Goal: Transaction & Acquisition: Purchase product/service

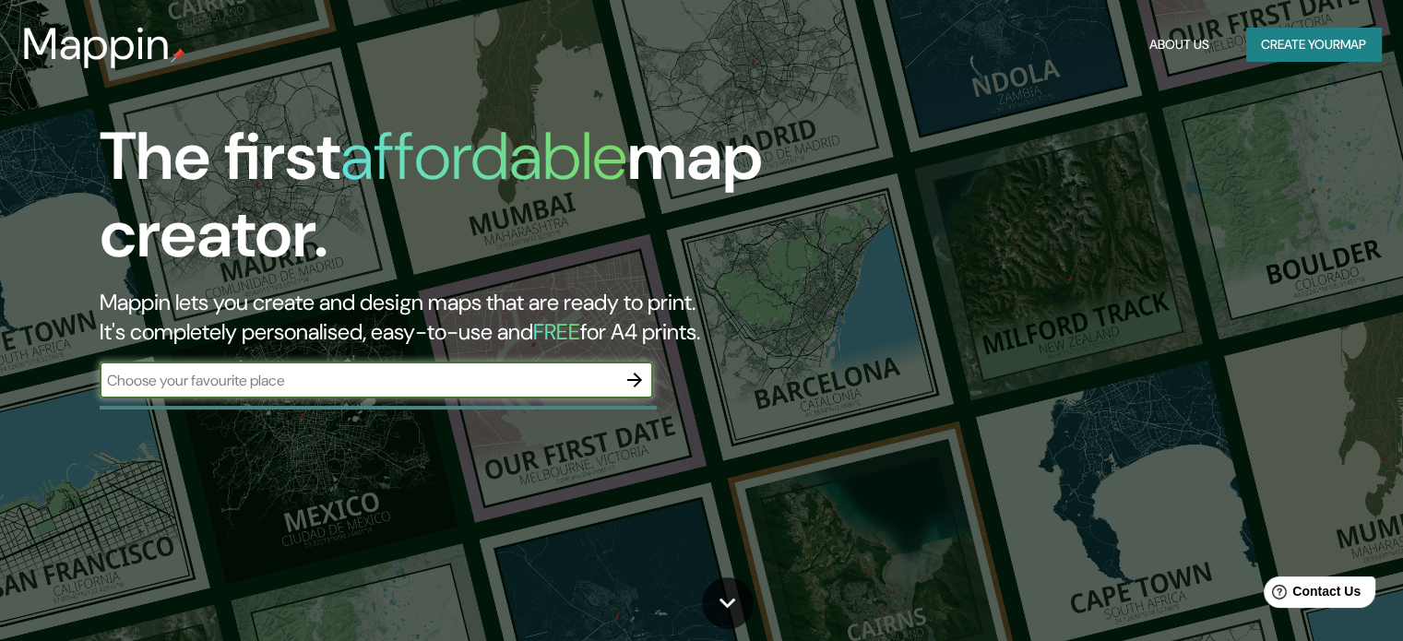
click at [408, 381] on input "text" at bounding box center [358, 380] width 516 height 21
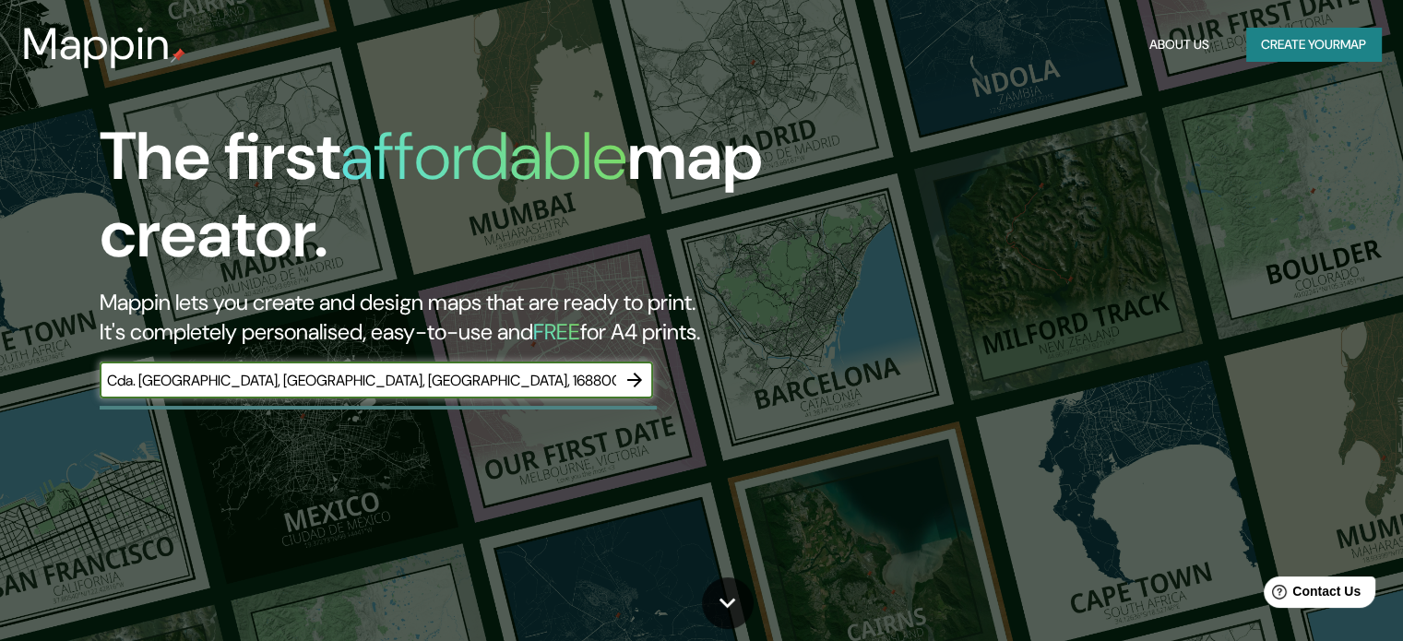
scroll to position [0, 89]
type input "Cda. [GEOGRAPHIC_DATA], [GEOGRAPHIC_DATA], [GEOGRAPHIC_DATA], 16880Ciudad de Mé…"
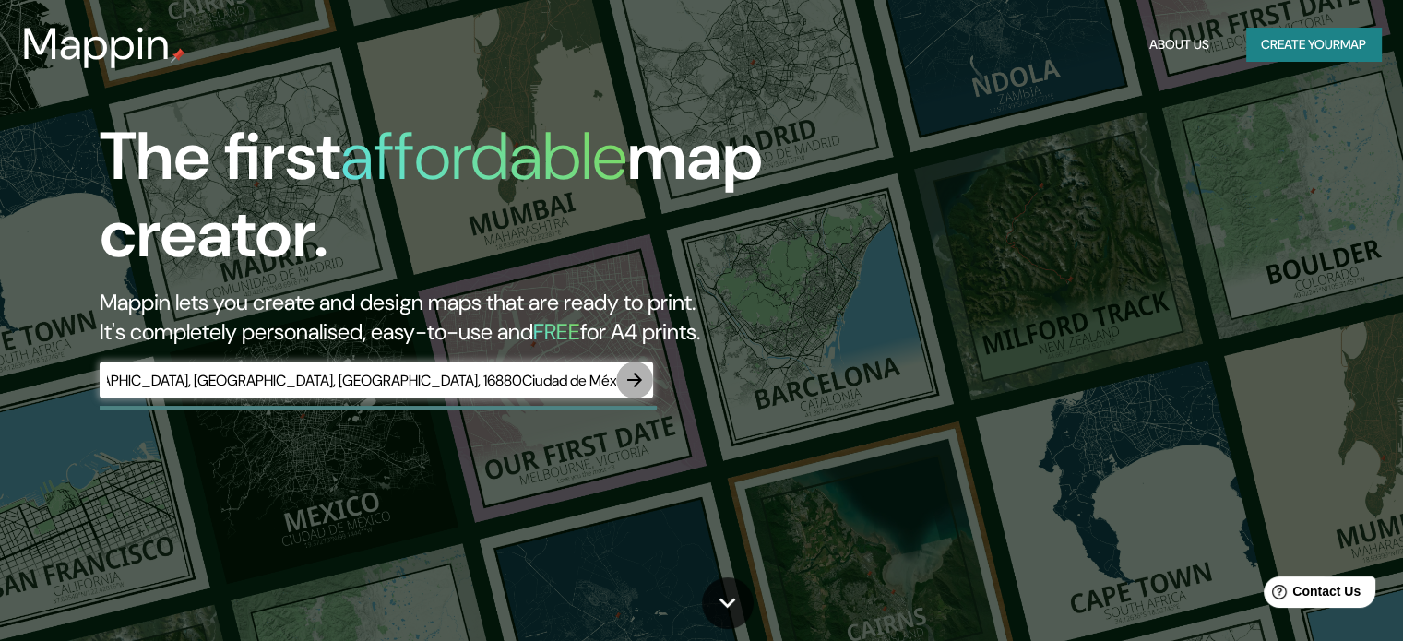
click at [640, 376] on icon "button" at bounding box center [634, 380] width 22 height 22
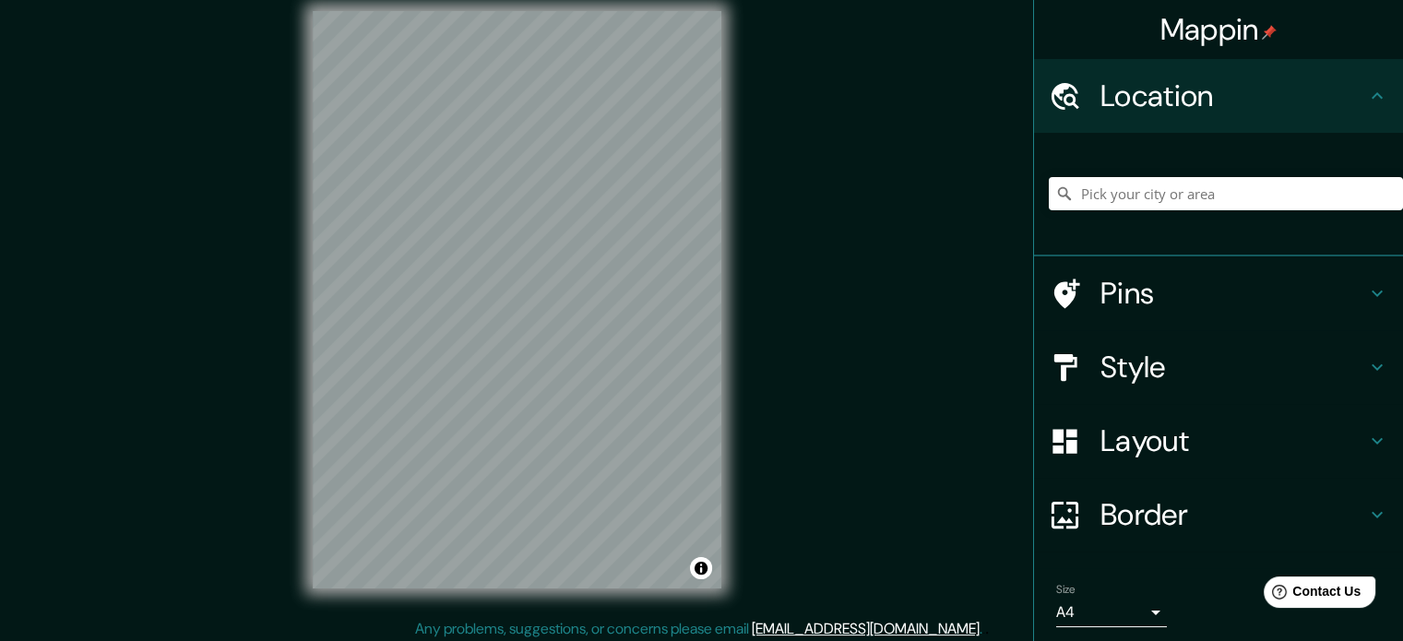
scroll to position [19, 0]
click at [1129, 202] on input "Pick your city or area" at bounding box center [1226, 193] width 354 height 33
paste input "Cda. [GEOGRAPHIC_DATA], [GEOGRAPHIC_DATA], [GEOGRAPHIC_DATA], 16880Ciudad de Mé…"
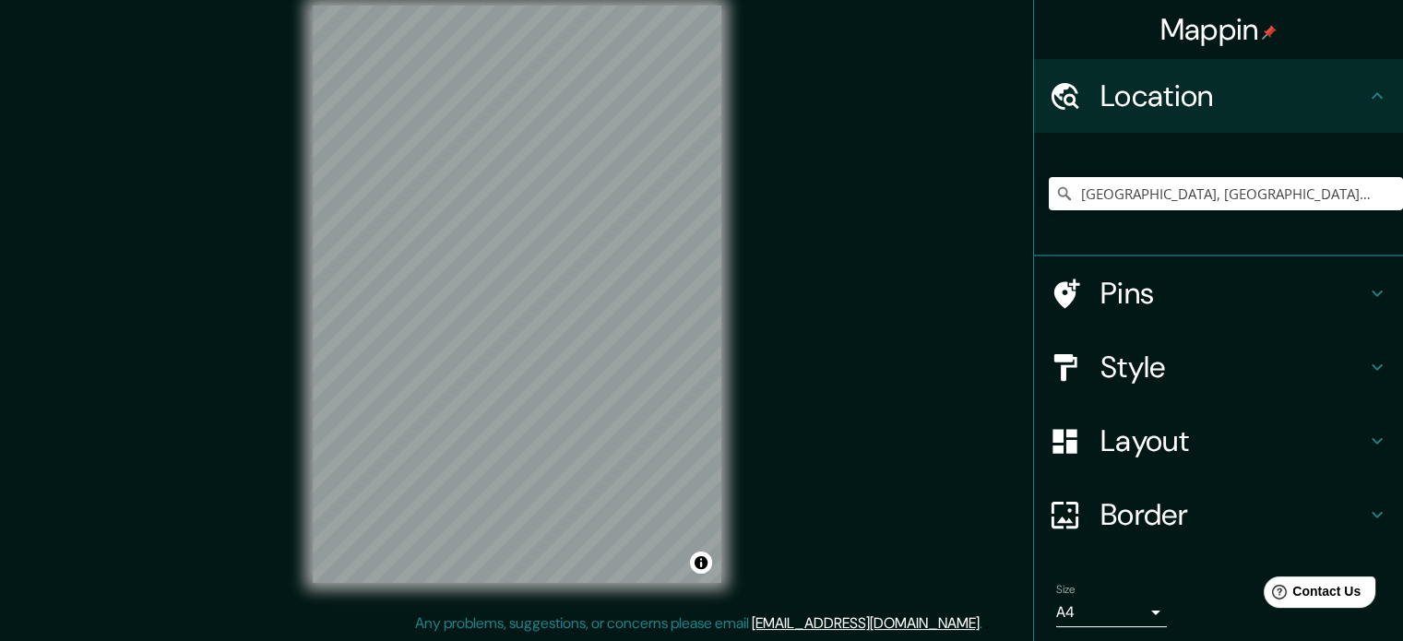
scroll to position [17, 0]
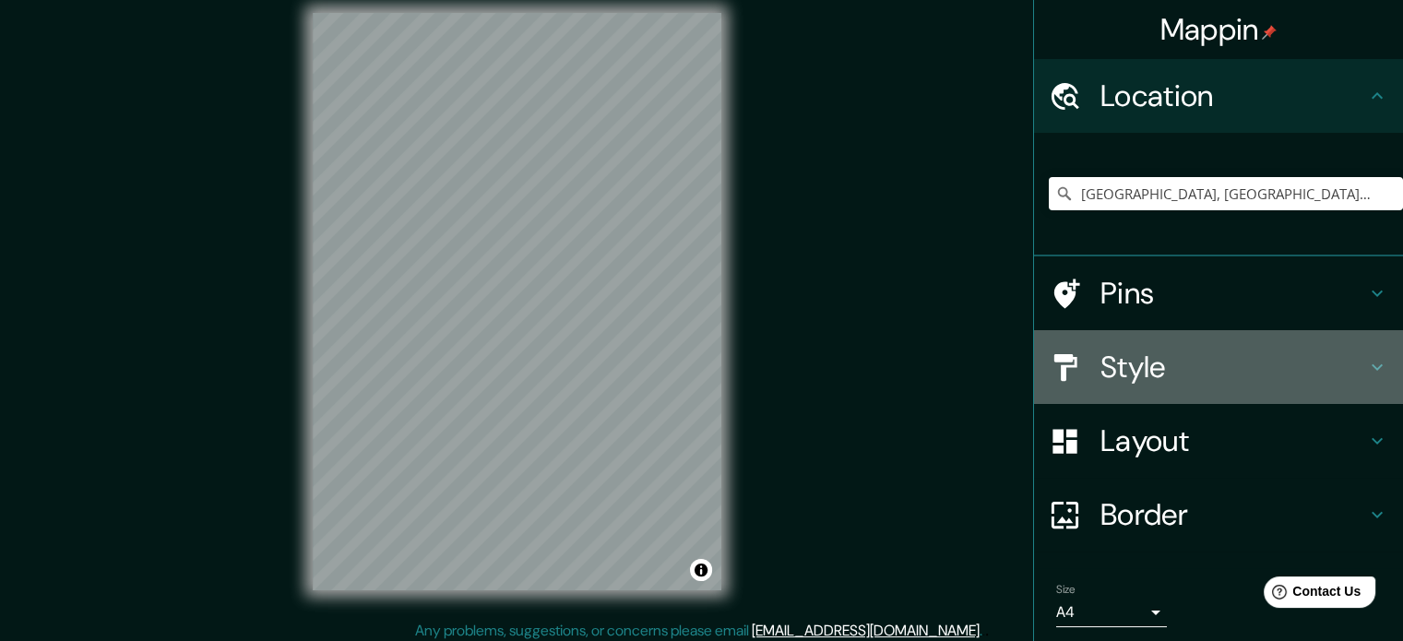
click at [1285, 364] on h4 "Style" at bounding box center [1233, 367] width 266 height 37
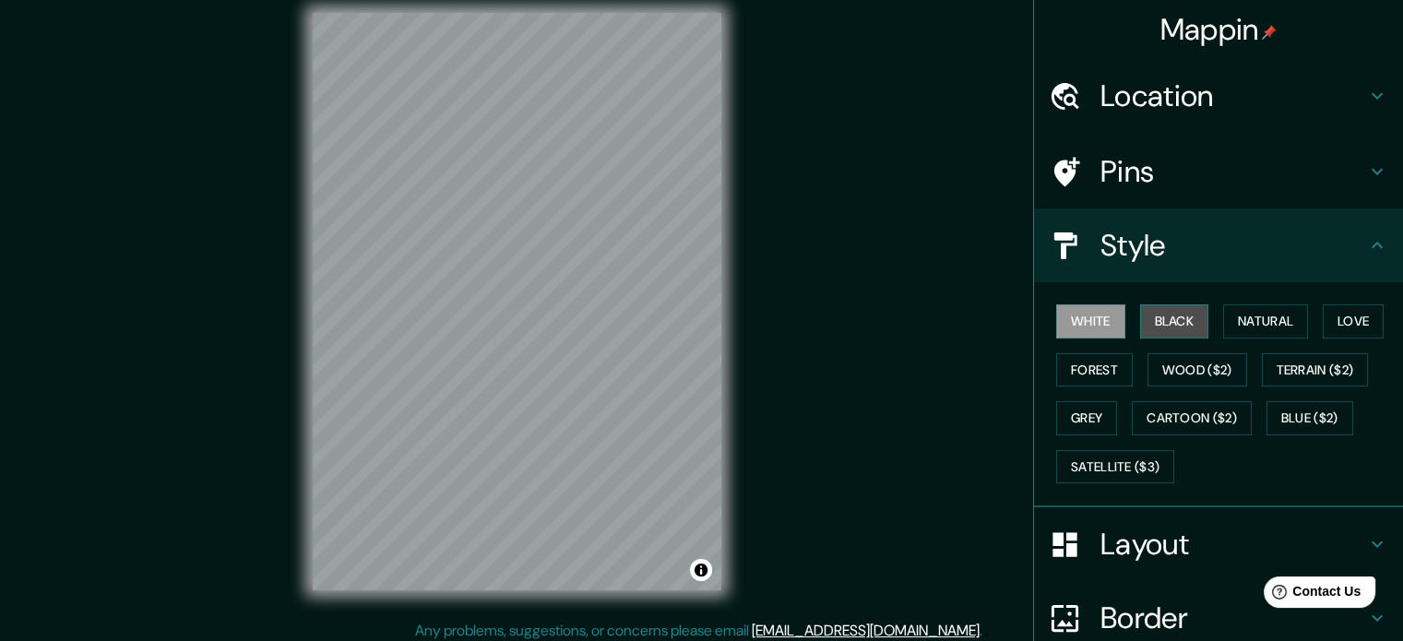
click at [1159, 330] on button "Black" at bounding box center [1174, 321] width 69 height 34
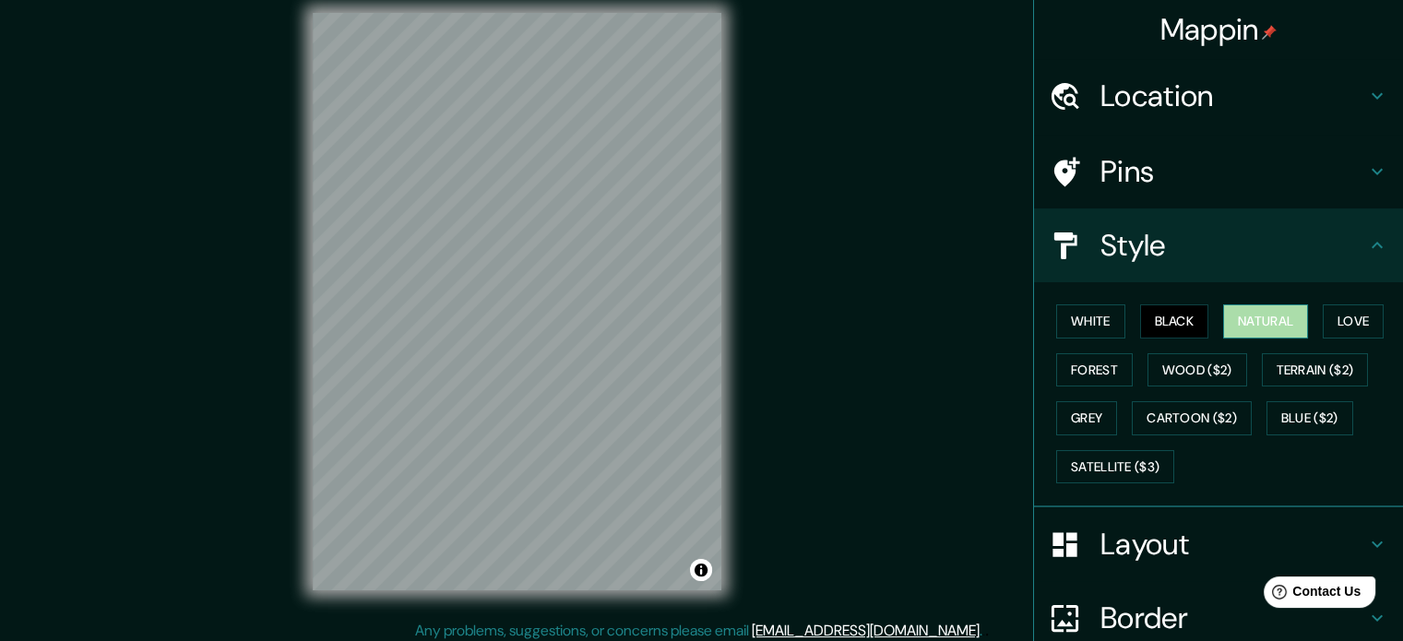
click at [1227, 316] on button "Natural" at bounding box center [1265, 321] width 85 height 34
click at [1346, 323] on button "Love" at bounding box center [1353, 321] width 61 height 34
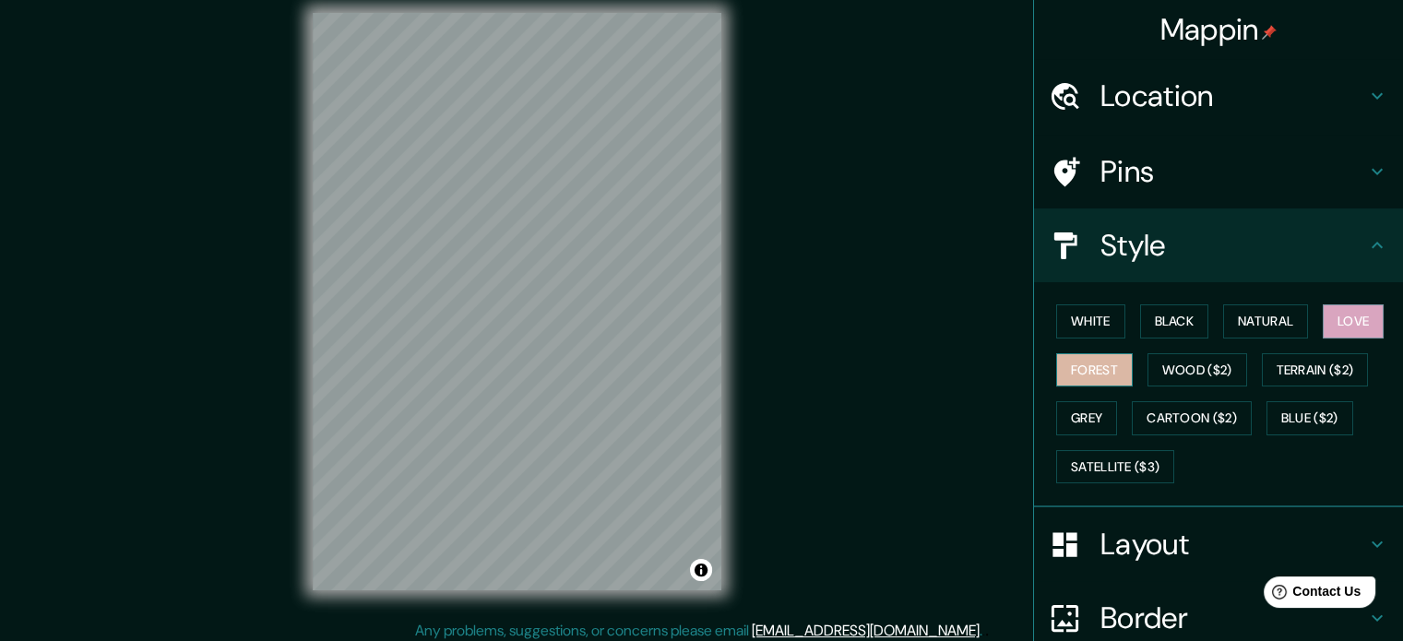
click at [1072, 371] on button "Forest" at bounding box center [1094, 370] width 77 height 34
click at [1162, 362] on button "Wood ($2)" at bounding box center [1197, 370] width 100 height 34
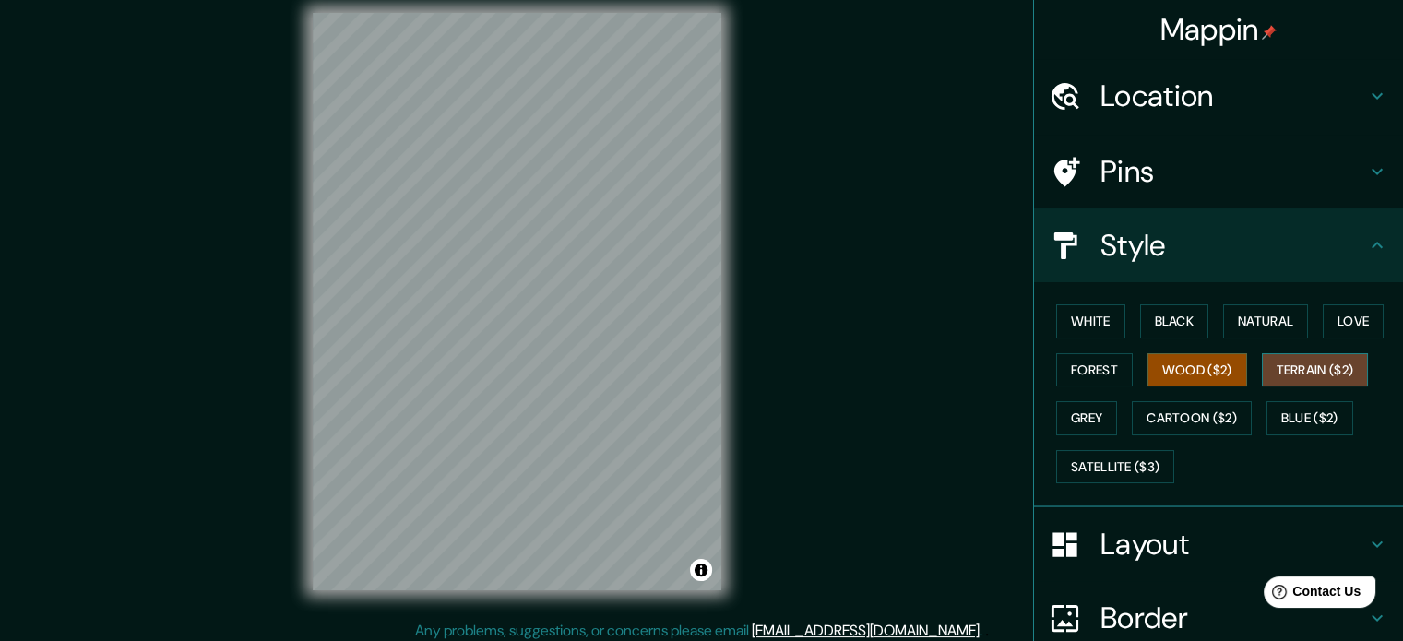
click at [1302, 371] on button "Terrain ($2)" at bounding box center [1315, 370] width 107 height 34
click at [1077, 423] on button "Grey" at bounding box center [1086, 418] width 61 height 34
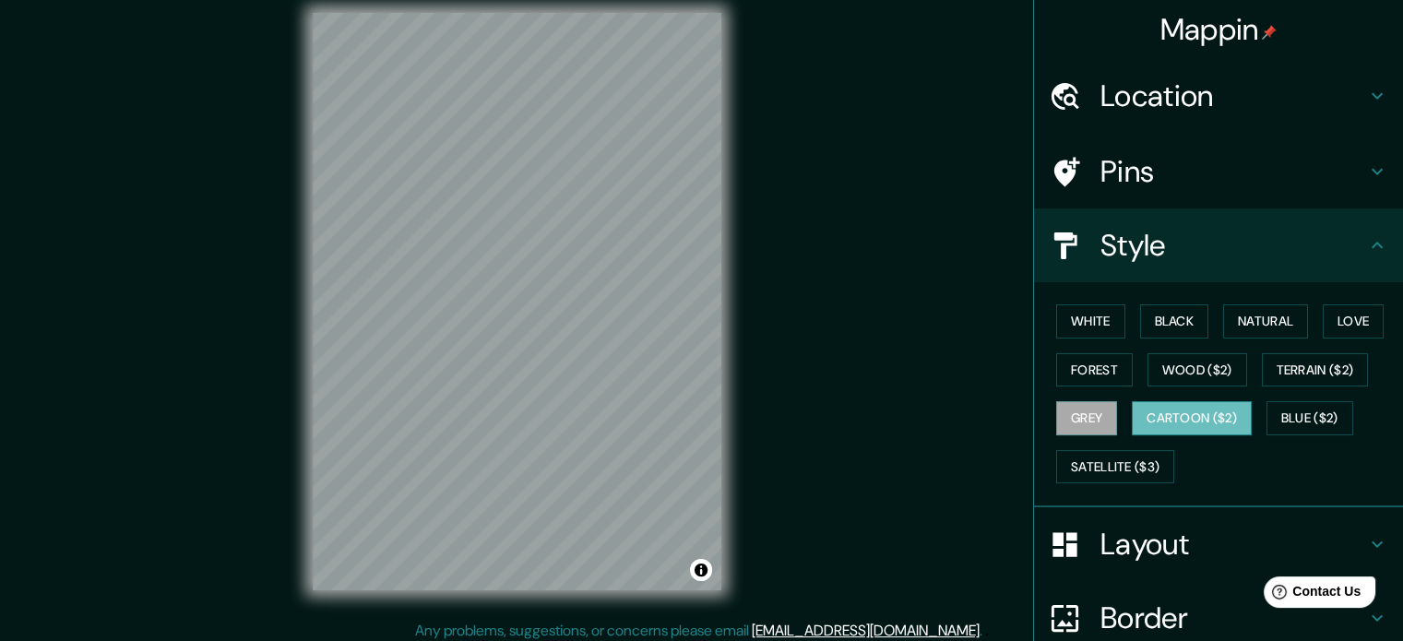
click at [1158, 414] on button "Cartoon ($2)" at bounding box center [1192, 418] width 120 height 34
click at [1295, 420] on button "Blue ($2)" at bounding box center [1309, 418] width 87 height 34
click at [1200, 421] on button "Cartoon ($2)" at bounding box center [1192, 418] width 120 height 34
click at [1098, 464] on button "Satellite ($3)" at bounding box center [1115, 467] width 118 height 34
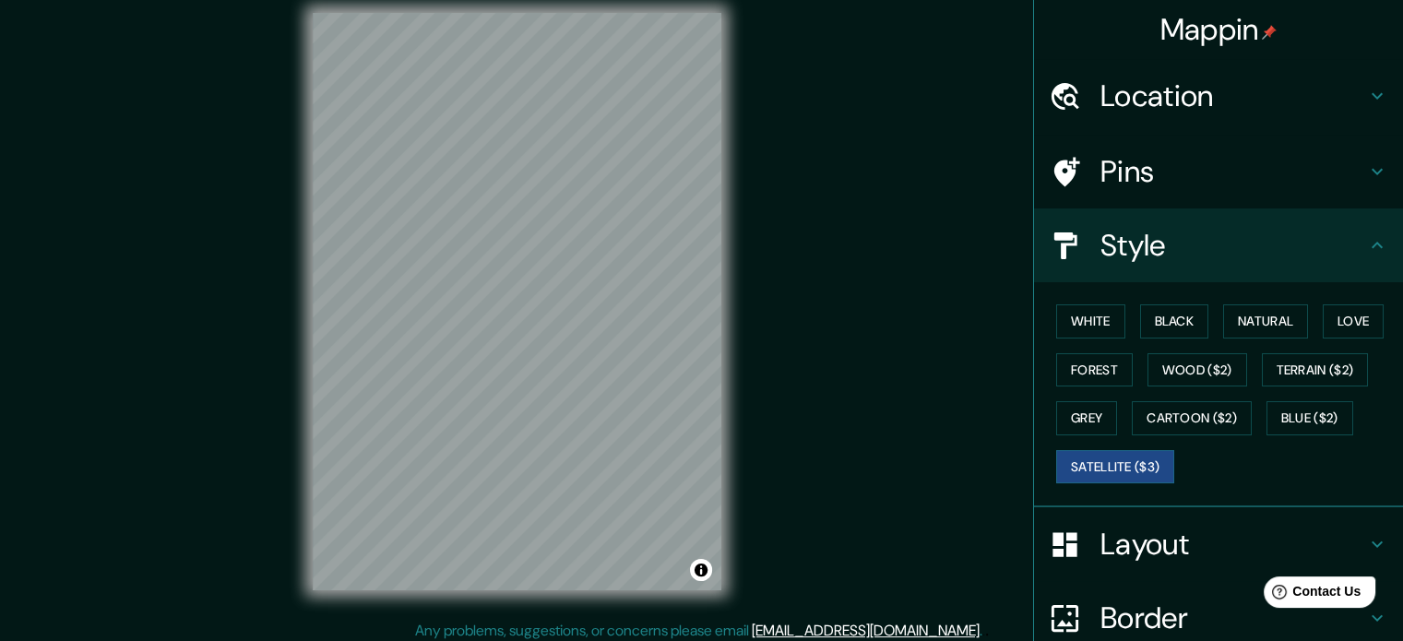
click at [1163, 184] on h4 "Pins" at bounding box center [1233, 171] width 266 height 37
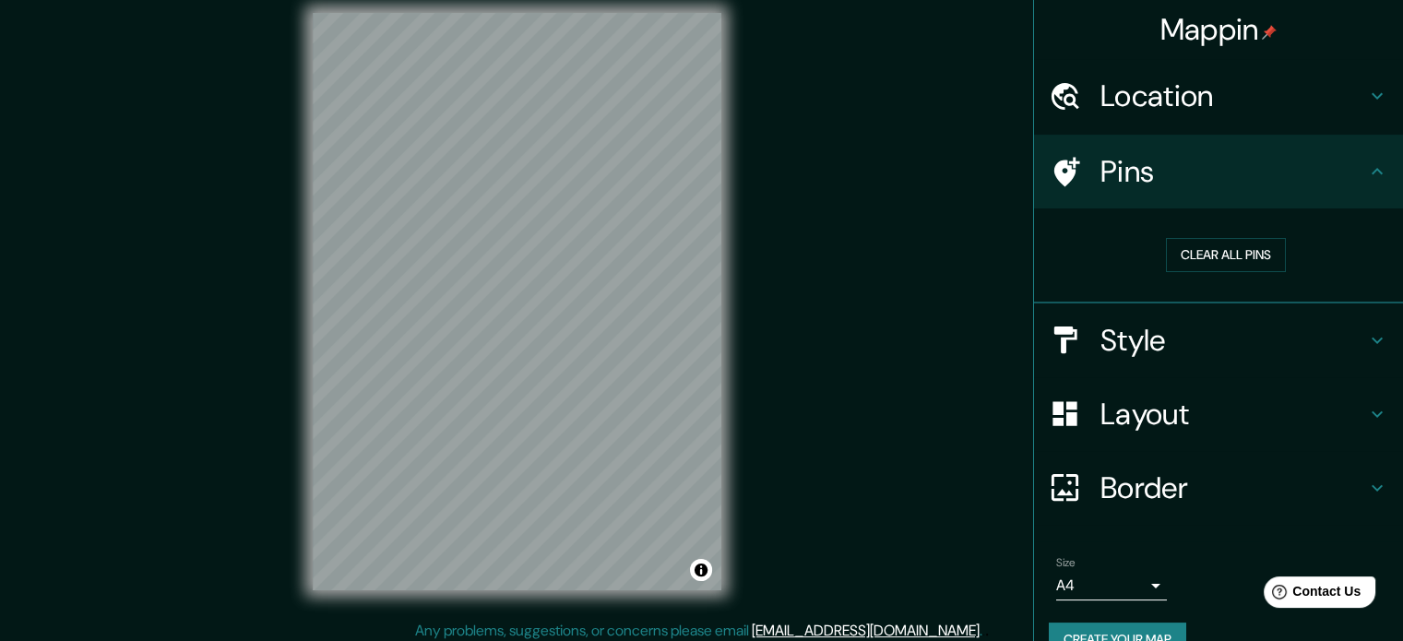
click at [1163, 184] on h4 "Pins" at bounding box center [1233, 171] width 266 height 37
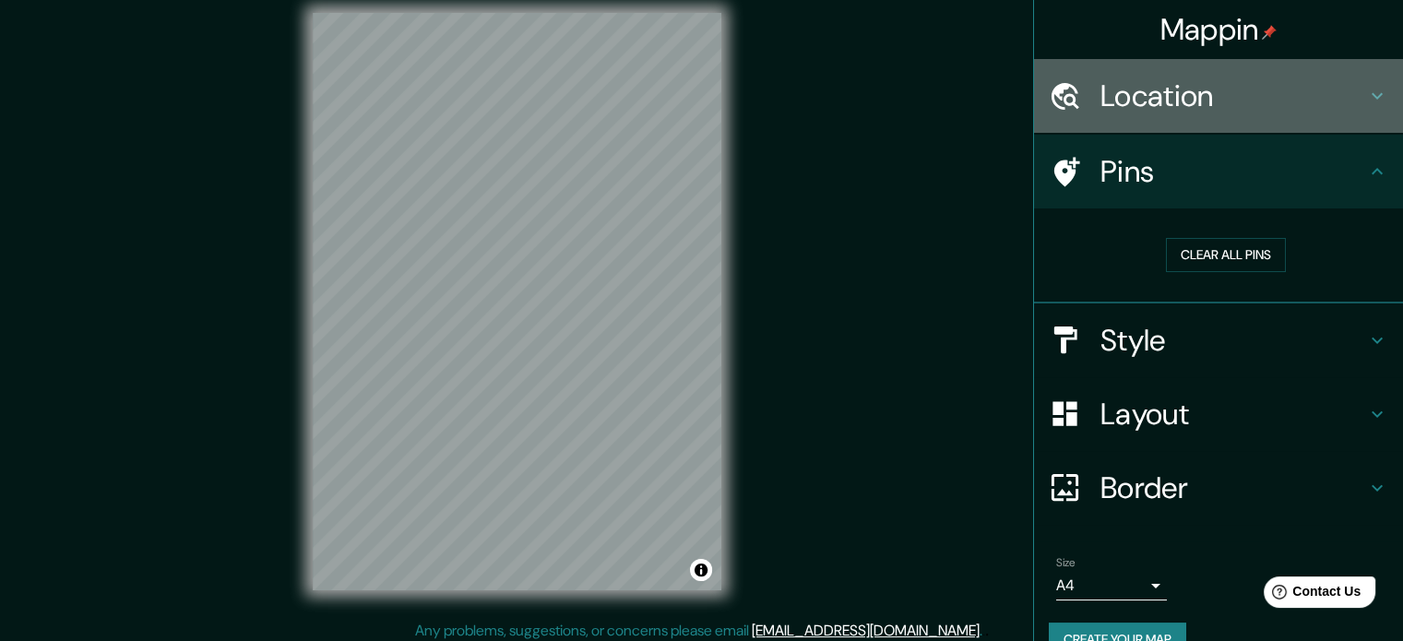
click at [1166, 101] on h4 "Location" at bounding box center [1233, 95] width 266 height 37
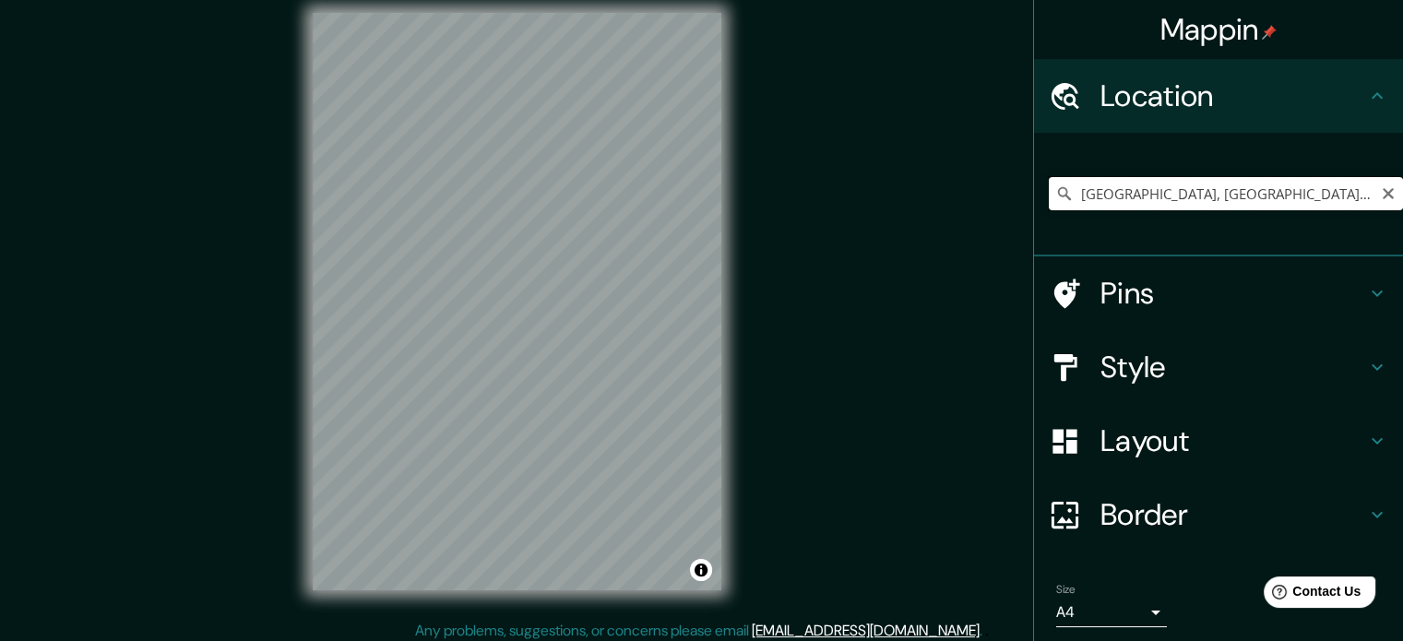
click at [1101, 197] on input "[GEOGRAPHIC_DATA], [GEOGRAPHIC_DATA], [GEOGRAPHIC_DATA], [GEOGRAPHIC_DATA]" at bounding box center [1226, 193] width 354 height 33
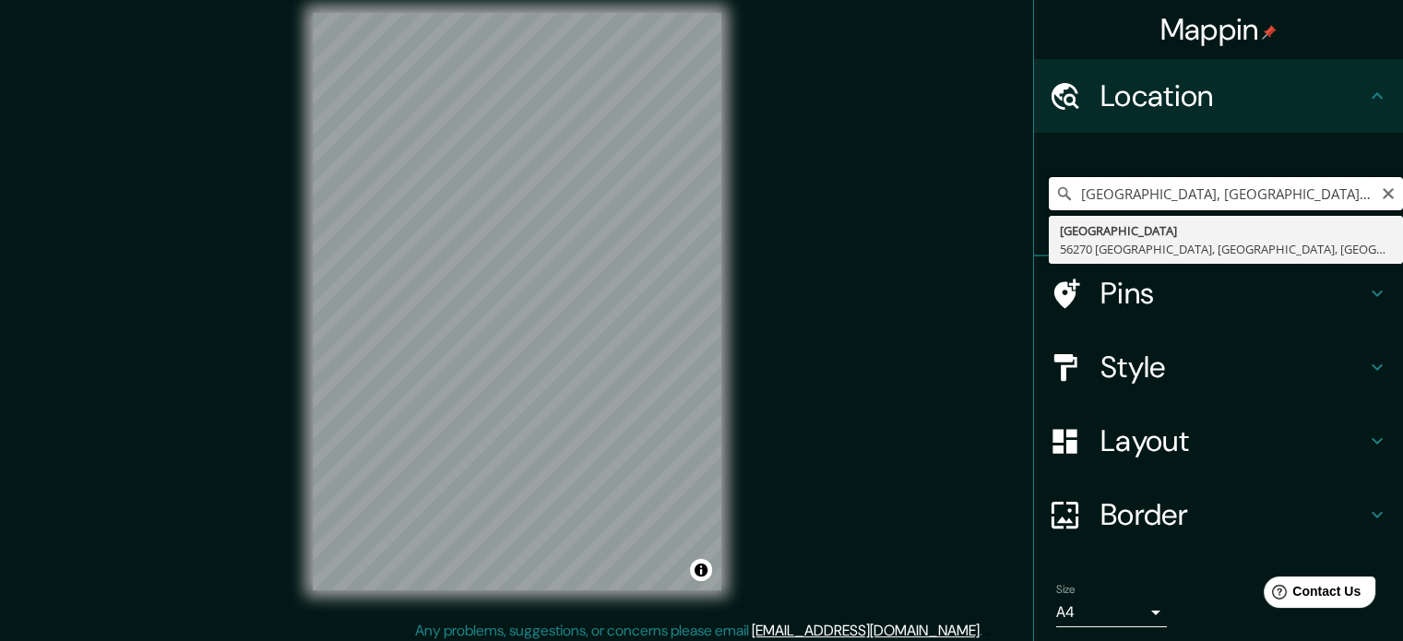
click at [1101, 197] on input "[GEOGRAPHIC_DATA], [GEOGRAPHIC_DATA], [GEOGRAPHIC_DATA], [GEOGRAPHIC_DATA]" at bounding box center [1226, 193] width 354 height 33
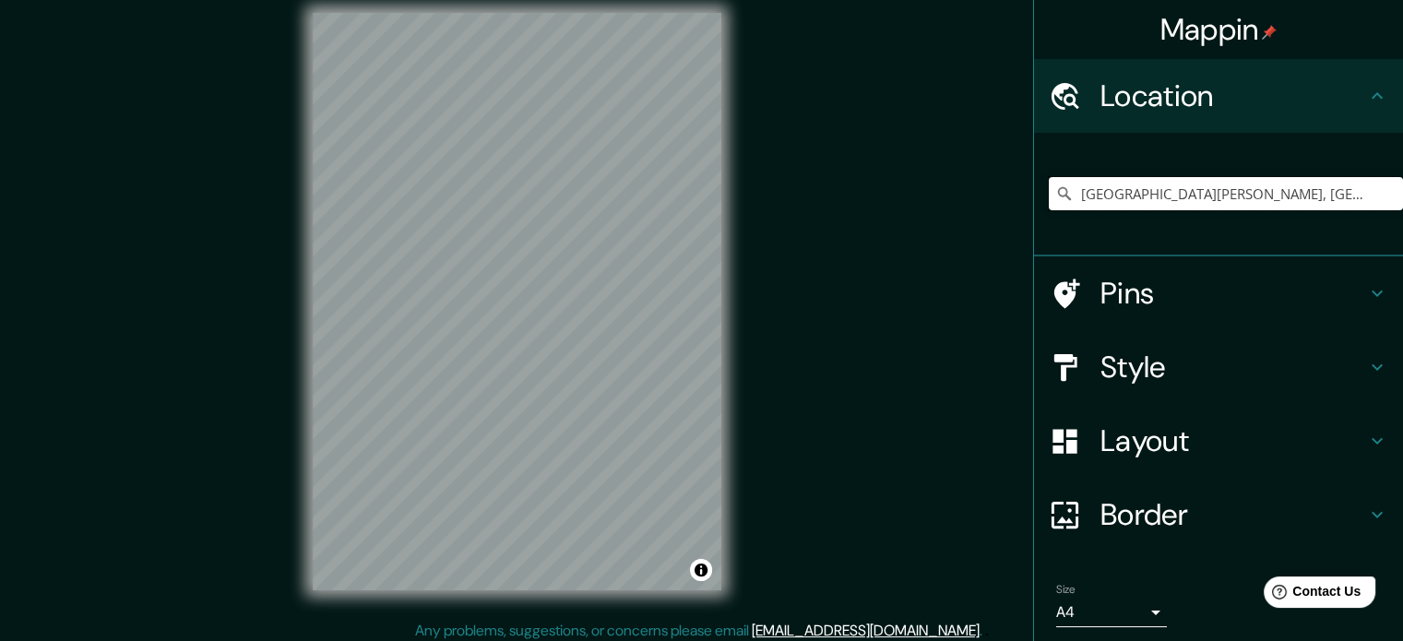
scroll to position [0, 0]
click at [1161, 200] on input "[GEOGRAPHIC_DATA][PERSON_NAME], [GEOGRAPHIC_DATA]" at bounding box center [1226, 193] width 354 height 33
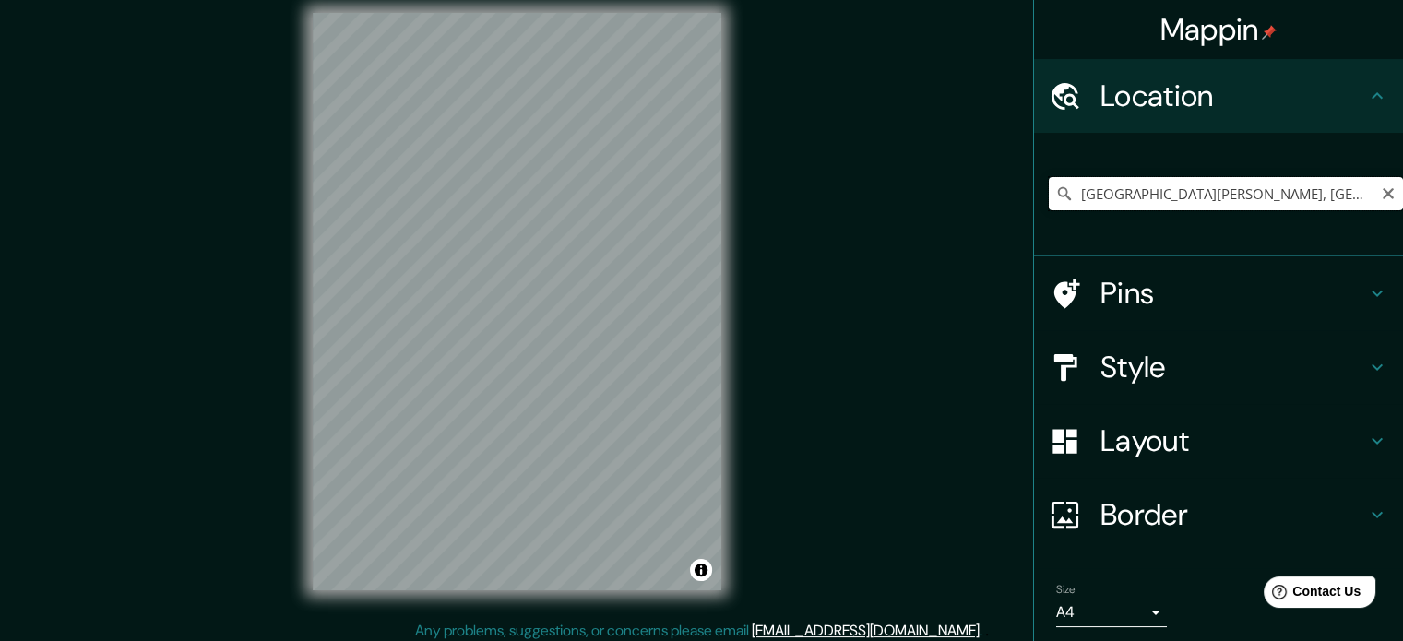
click at [1232, 193] on input "[GEOGRAPHIC_DATA][PERSON_NAME], [GEOGRAPHIC_DATA]" at bounding box center [1226, 193] width 354 height 33
click at [1110, 192] on input "[STREET_ADDRESS]" at bounding box center [1226, 193] width 354 height 33
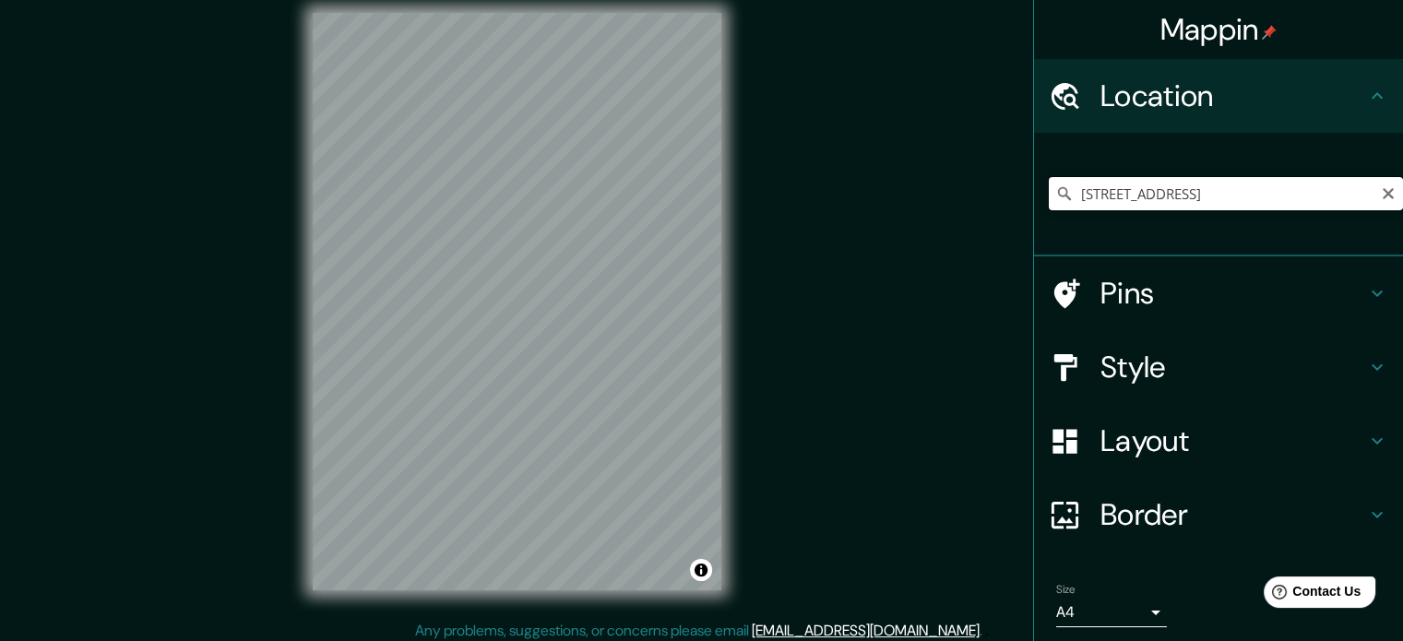
click at [1110, 192] on input "[STREET_ADDRESS]" at bounding box center [1226, 193] width 354 height 33
paste input "da. [GEOGRAPHIC_DATA], [GEOGRAPHIC_DATA], [GEOGRAPHIC_DATA], 16880Ciudad de Méx…"
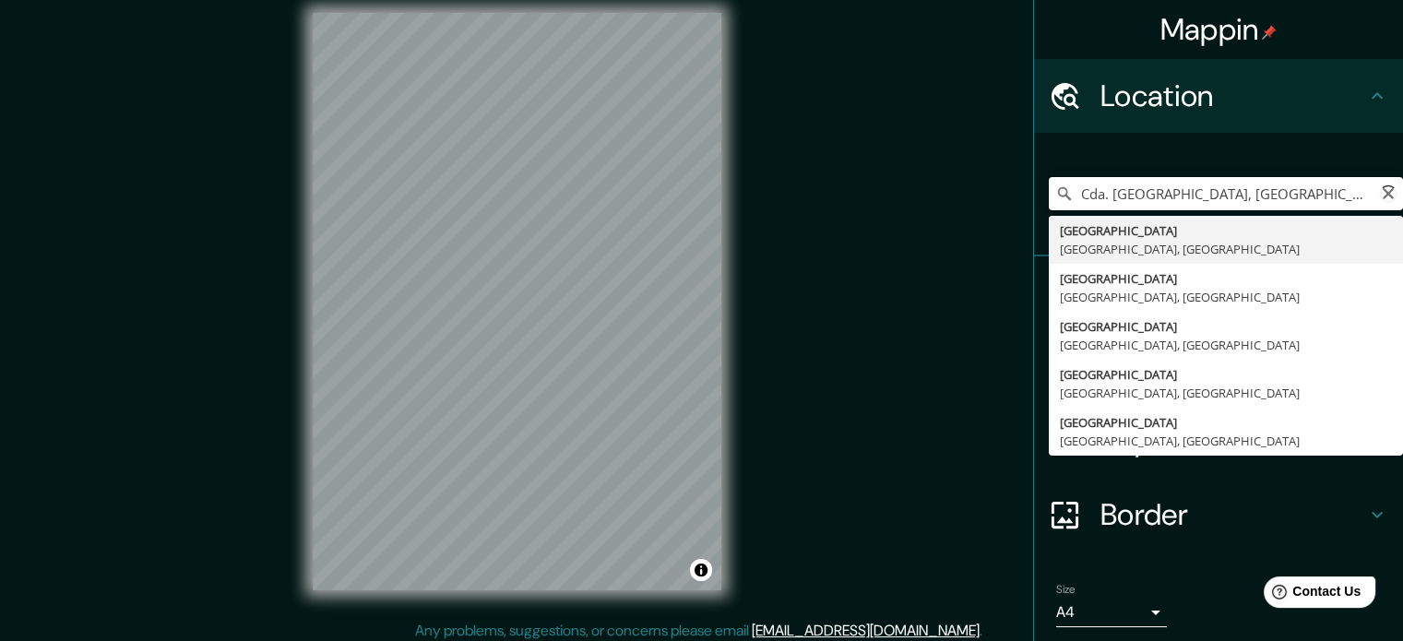
scroll to position [0, 273]
type input "[STREET_ADDRESS]"
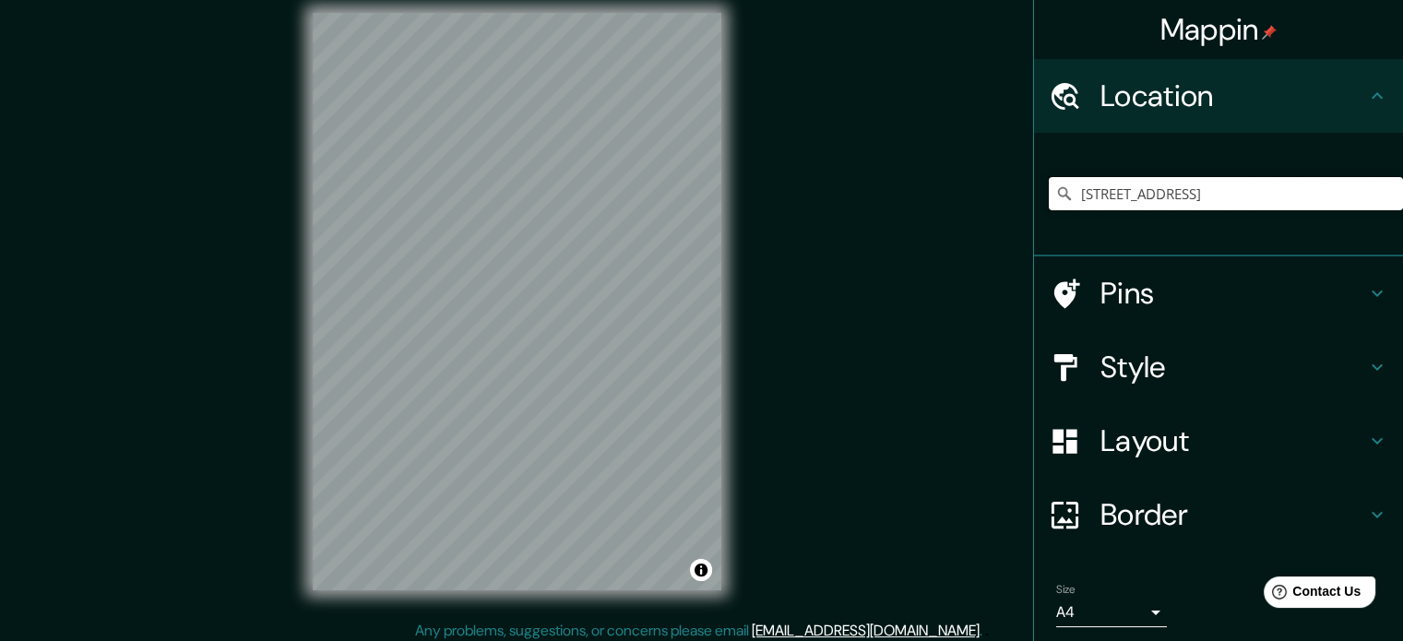
click at [1198, 199] on input "[STREET_ADDRESS]" at bounding box center [1226, 193] width 354 height 33
paste input "Cda. [GEOGRAPHIC_DATA], [GEOGRAPHIC_DATA], [GEOGRAPHIC_DATA], 16880Ciudad de Mé…"
click at [1197, 198] on input "Cda. [GEOGRAPHIC_DATA], [GEOGRAPHIC_DATA], [GEOGRAPHIC_DATA], 16880Ciudad de Mé…" at bounding box center [1226, 193] width 354 height 33
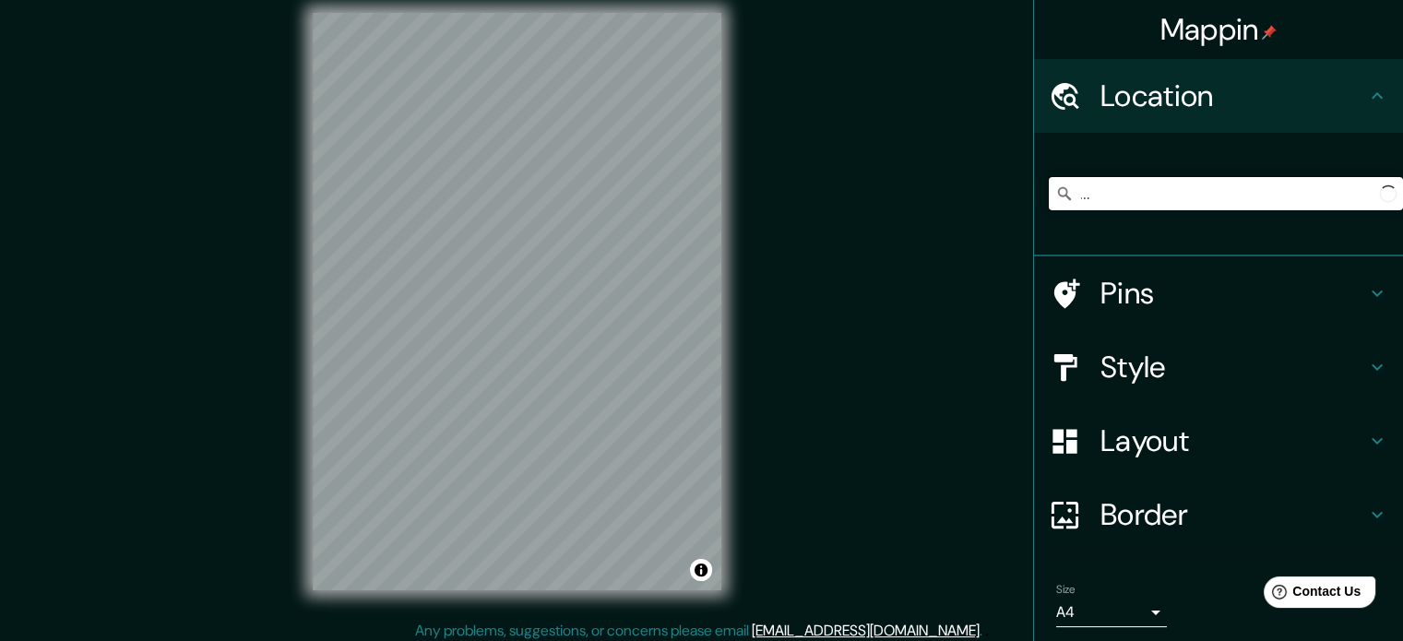
paste input "da. [GEOGRAPHIC_DATA], [GEOGRAPHIC_DATA], [GEOGRAPHIC_DATA], 16880Ciudad de Méx…"
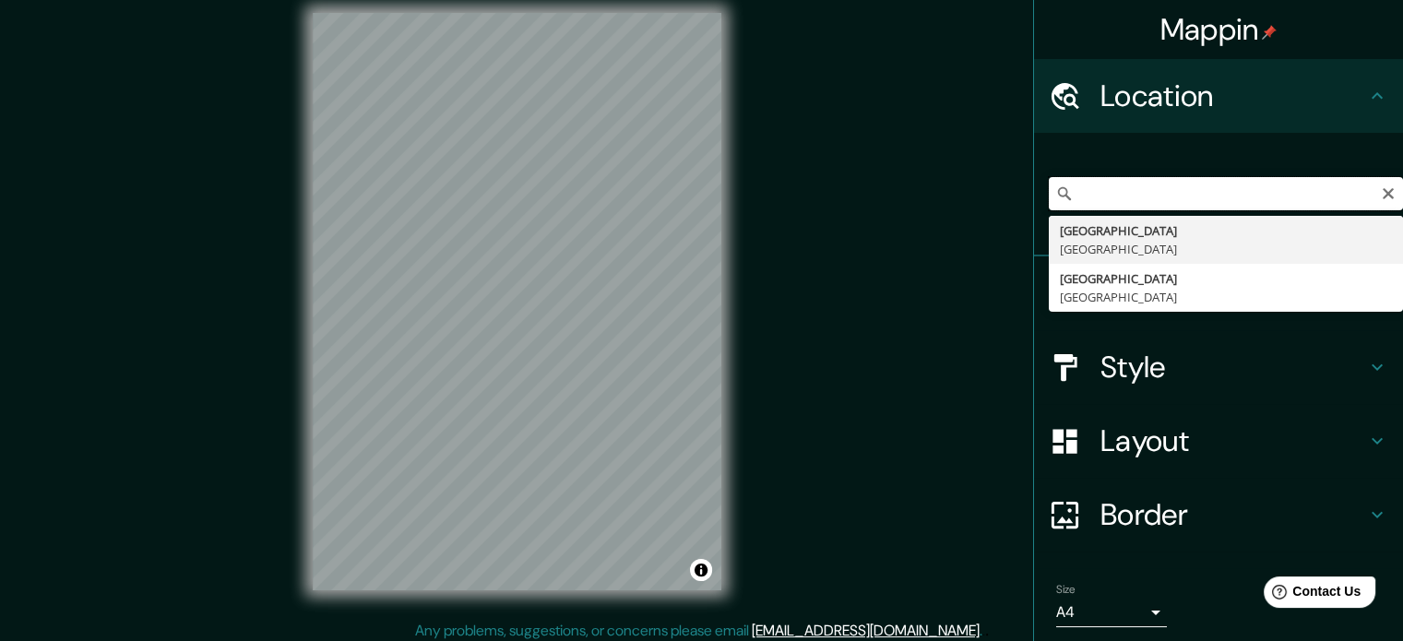
click at [1198, 187] on input "Cda. [GEOGRAPHIC_DATA], [GEOGRAPHIC_DATA], [GEOGRAPHIC_DATA], 16880Cda. [GEOGRA…" at bounding box center [1226, 193] width 354 height 33
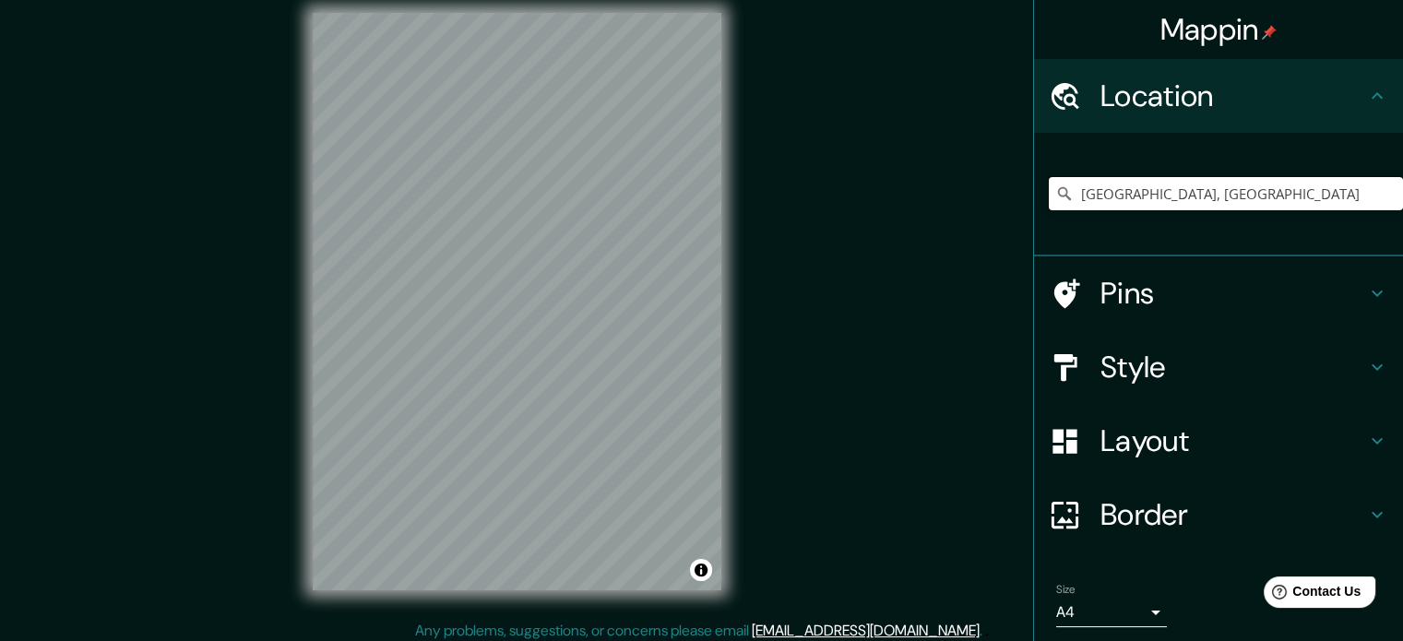
click at [1147, 196] on input "[GEOGRAPHIC_DATA], [GEOGRAPHIC_DATA]" at bounding box center [1226, 193] width 354 height 33
paste input "da. [GEOGRAPHIC_DATA], [GEOGRAPHIC_DATA], [GEOGRAPHIC_DATA], 16880Ciudad de Méx…"
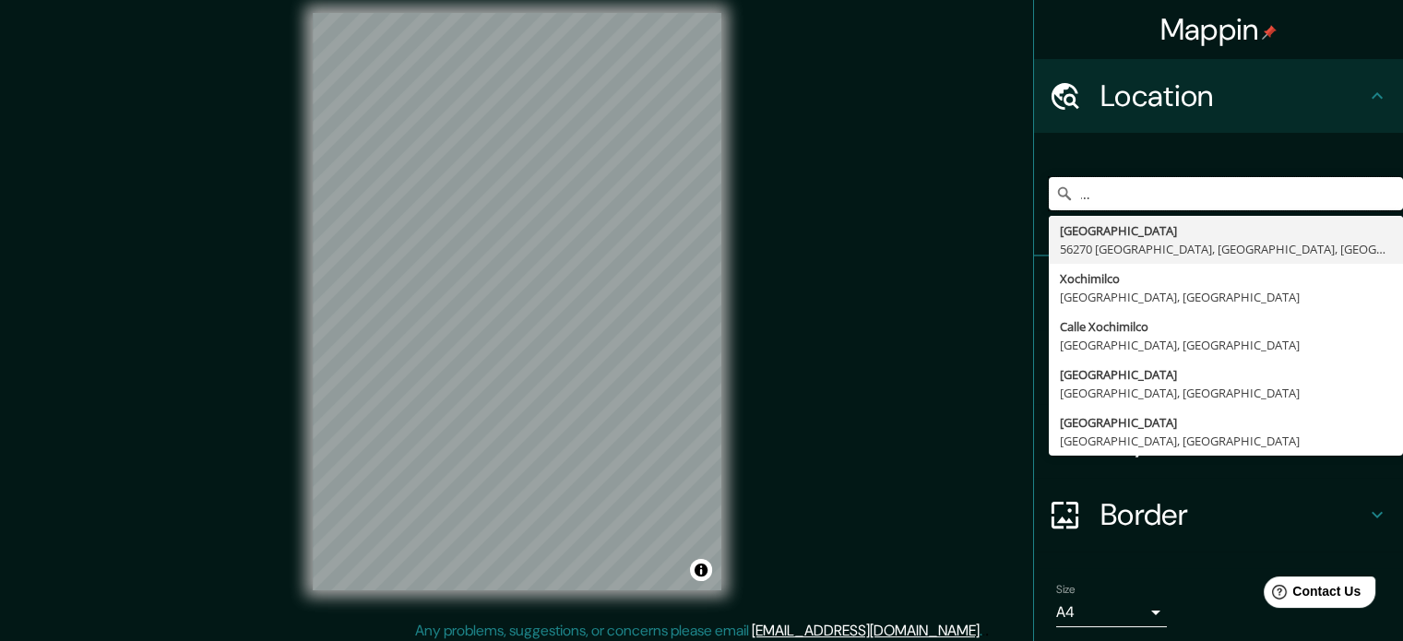
type input "Cda. [GEOGRAPHIC_DATA], [GEOGRAPHIC_DATA], [GEOGRAPHIC_DATA], 16880Ciudad de Mé…"
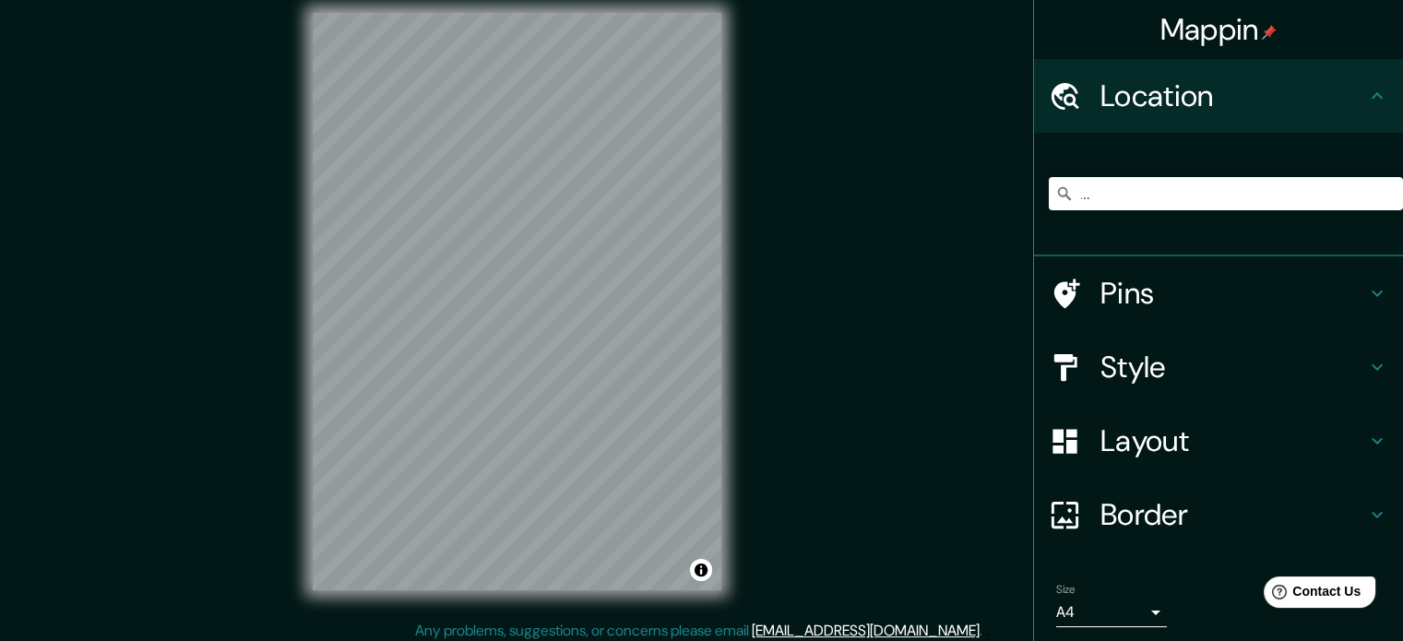
scroll to position [0, 0]
click at [945, 235] on div "Mappin Location Cda. AguasPotables, [GEOGRAPHIC_DATA], [GEOGRAPHIC_DATA], [GEOG…" at bounding box center [701, 316] width 1403 height 666
click at [1050, 203] on input "Cda. [GEOGRAPHIC_DATA], [GEOGRAPHIC_DATA], [GEOGRAPHIC_DATA], 16880Ciudad de Mé…" at bounding box center [1226, 193] width 354 height 33
click at [1055, 190] on icon at bounding box center [1064, 193] width 18 height 18
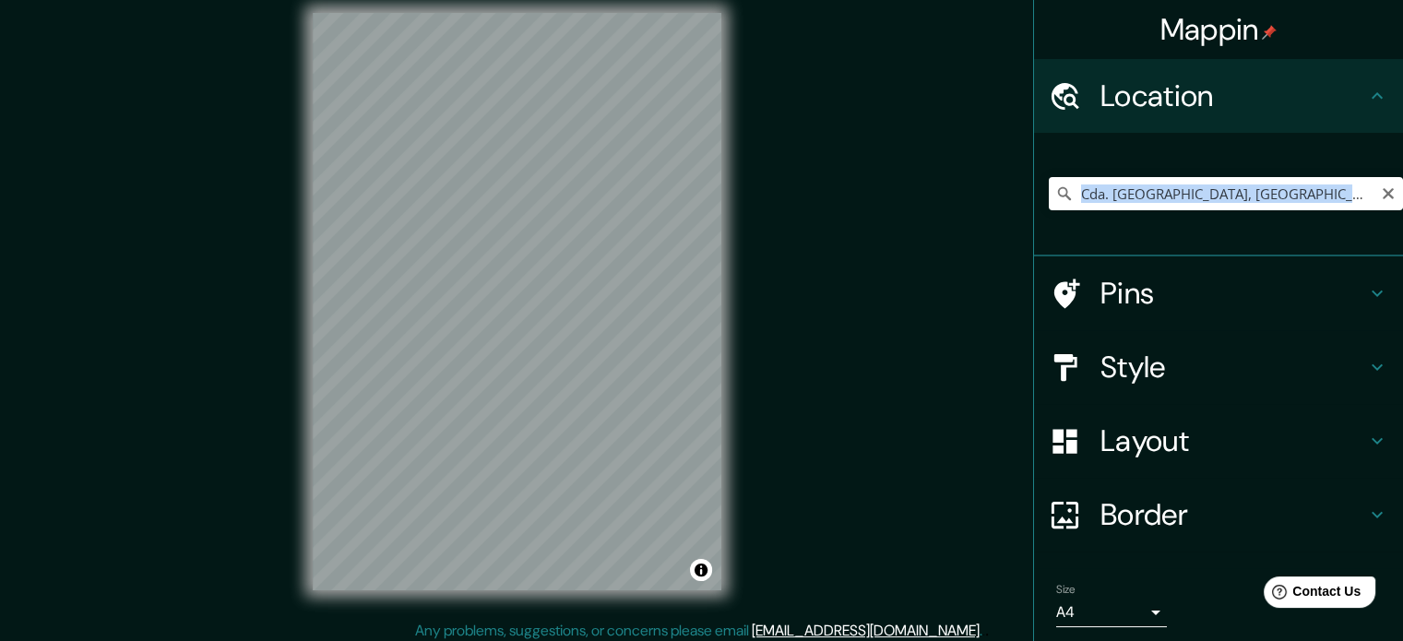
click at [1055, 190] on icon at bounding box center [1064, 193] width 18 height 18
